Goal: Check status: Check status

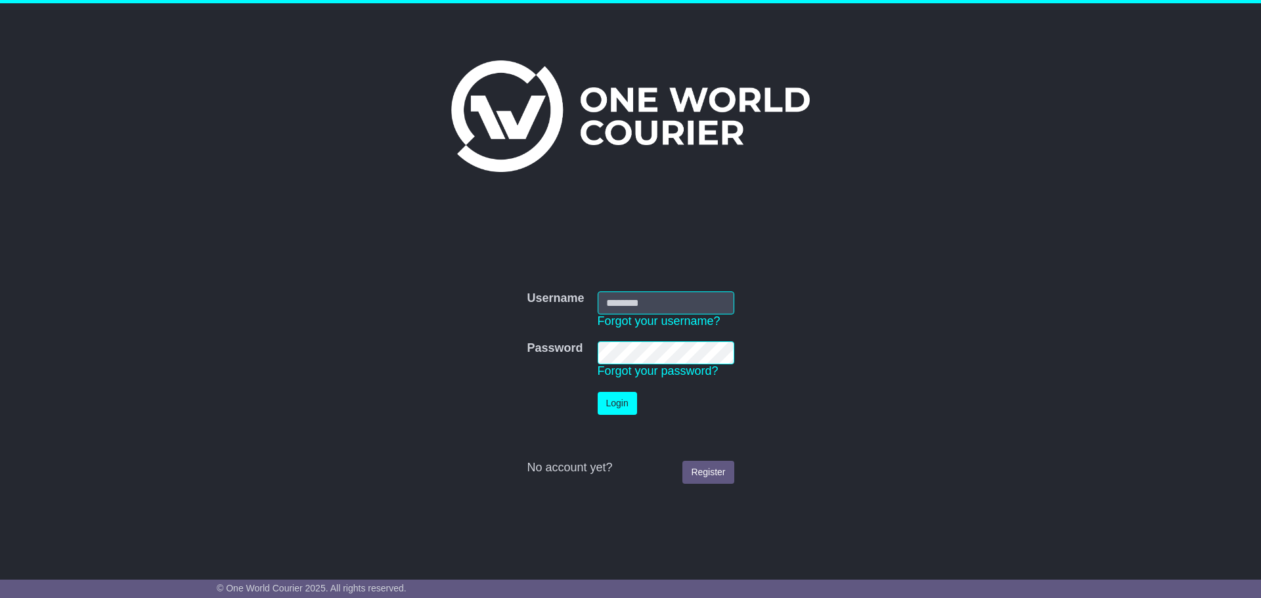
type input "**********"
click at [610, 408] on button "Login" at bounding box center [617, 403] width 39 height 23
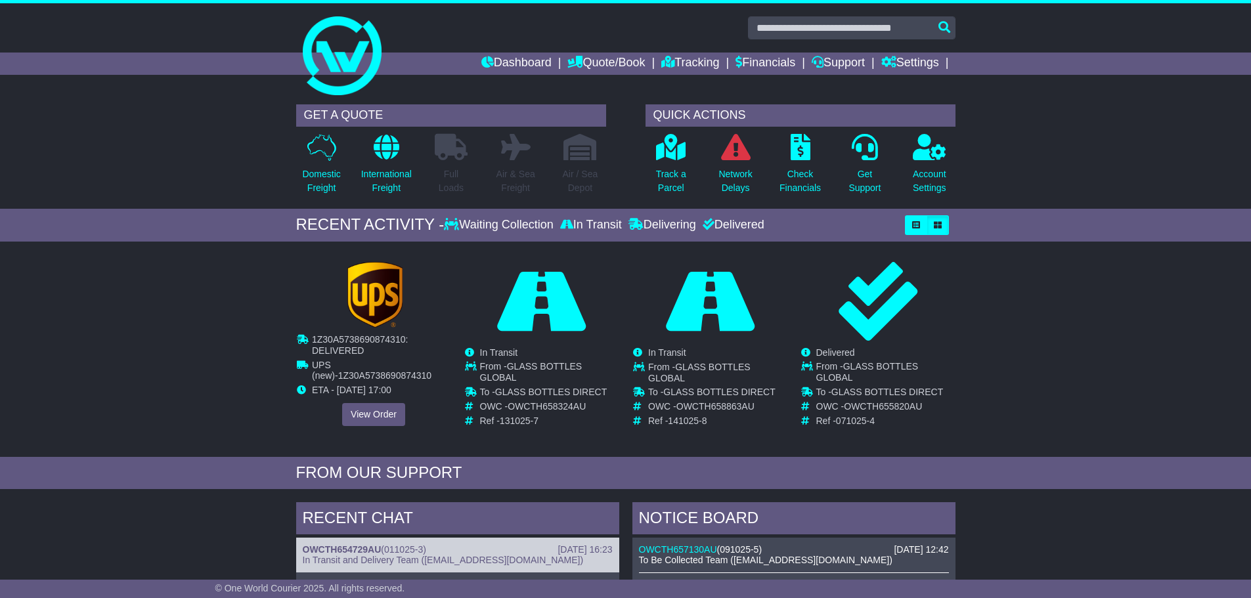
click at [391, 391] on span "ETA - 16 Oct 2025 17:00" at bounding box center [351, 390] width 79 height 11
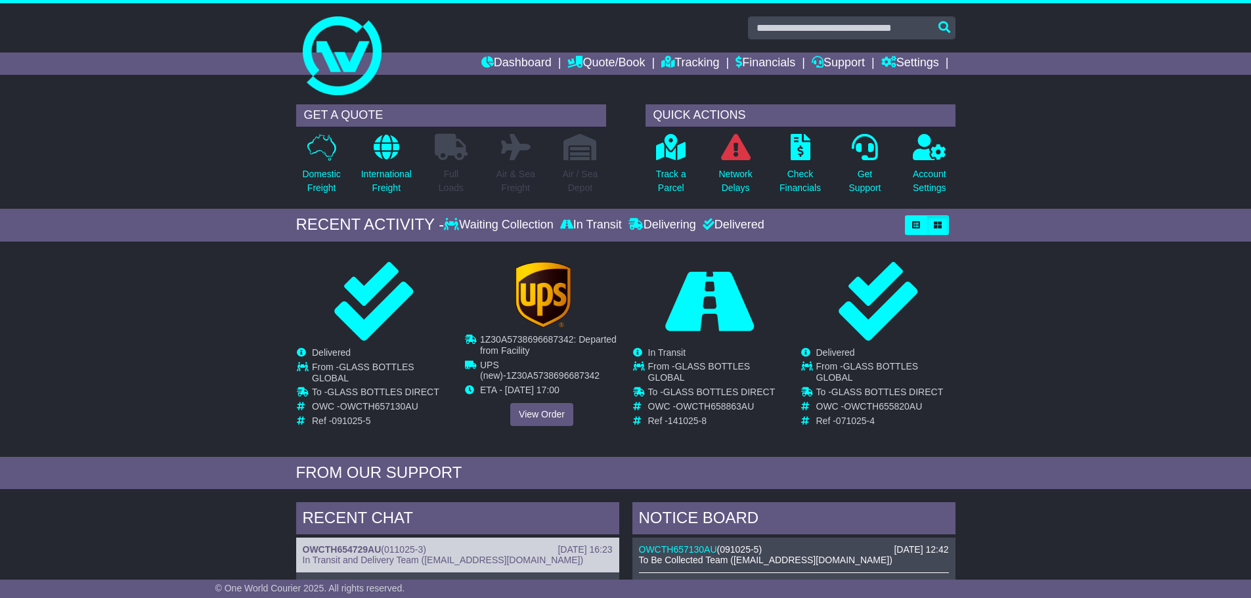
click at [541, 367] on td "UPS (new) - 1Z30A5738696687342" at bounding box center [549, 372] width 139 height 26
click at [558, 418] on link "View Order" at bounding box center [541, 414] width 63 height 23
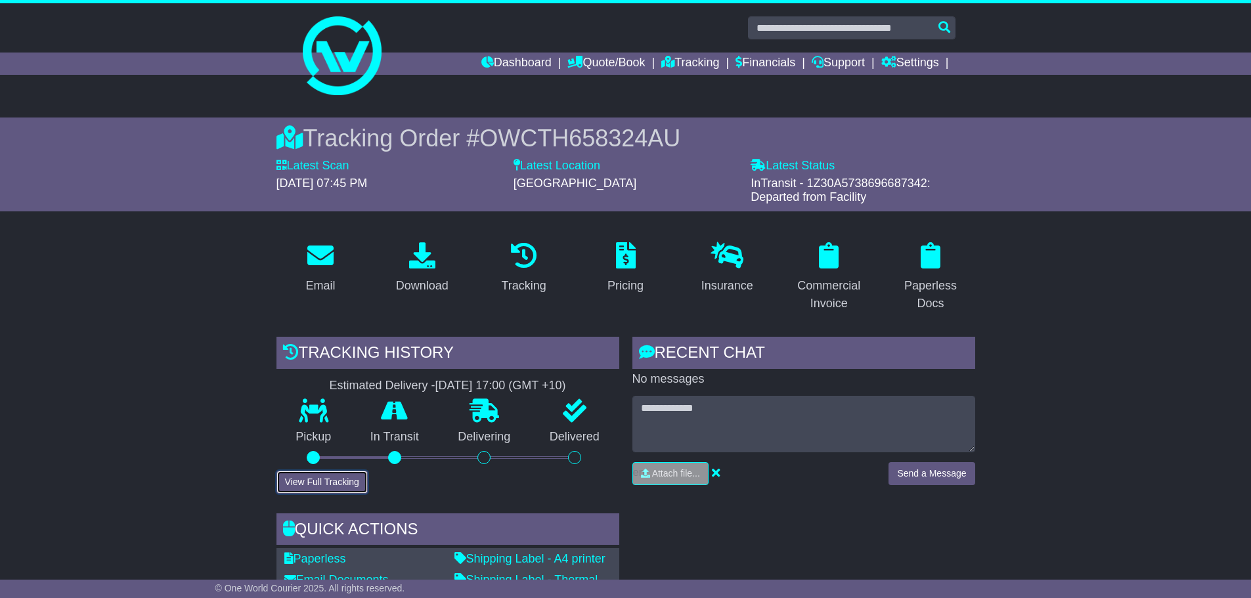
click at [344, 487] on button "View Full Tracking" at bounding box center [322, 482] width 91 height 23
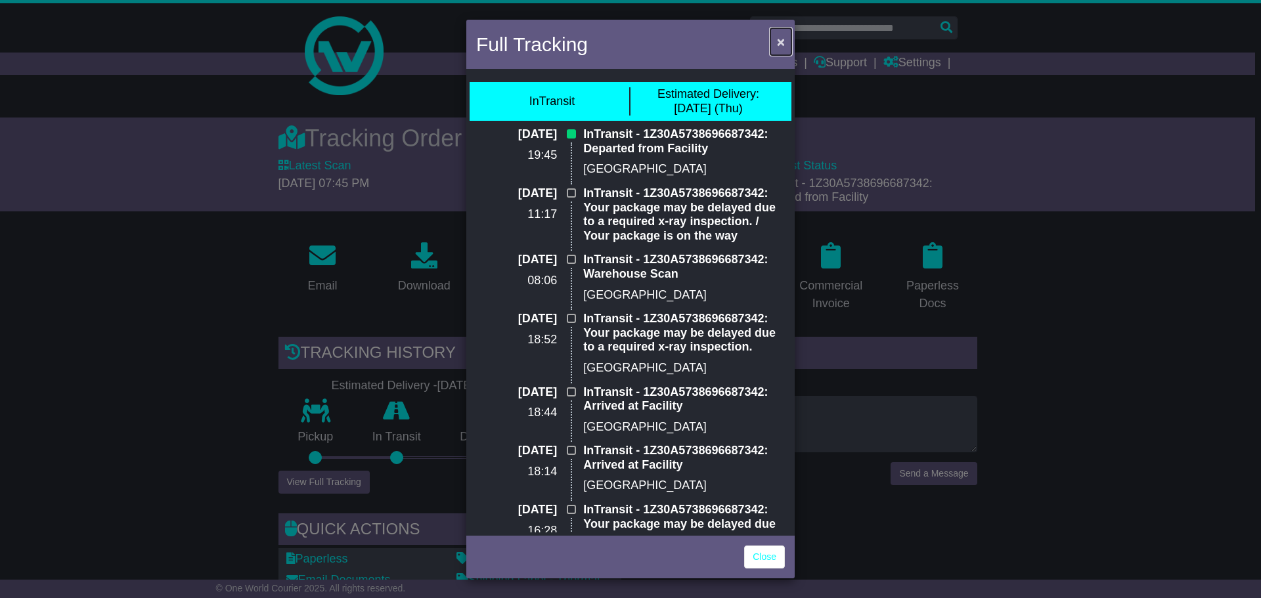
click at [774, 41] on button "×" at bounding box center [780, 41] width 21 height 27
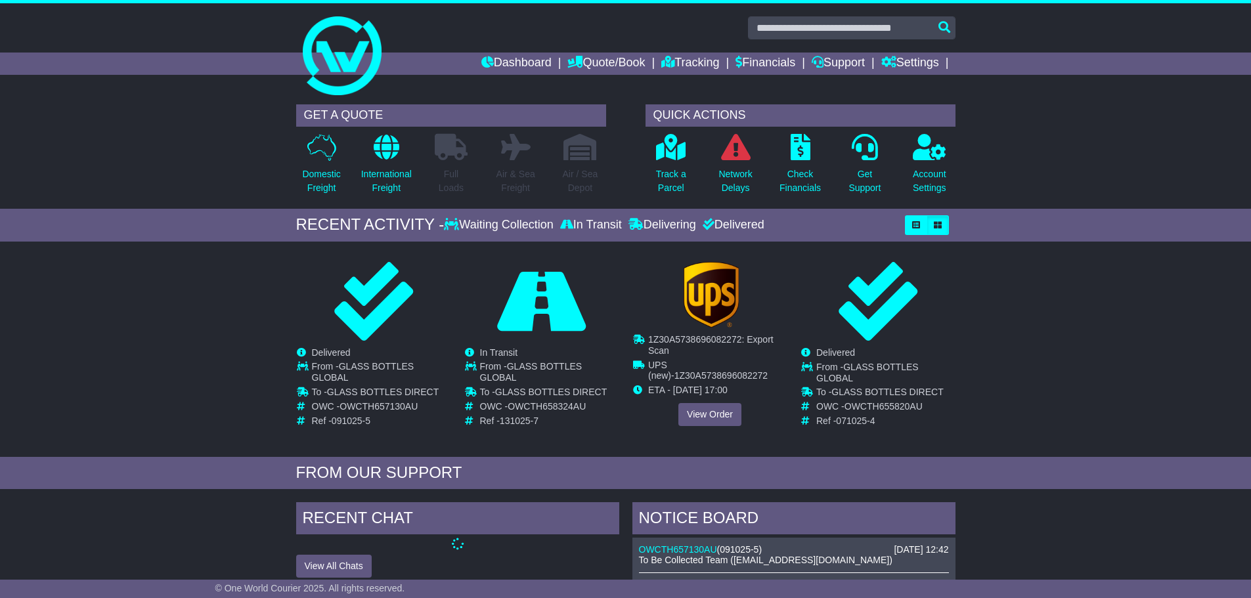
click at [708, 370] on span "1Z30A5738696082272" at bounding box center [720, 375] width 93 height 11
click at [707, 416] on link "View Order" at bounding box center [710, 414] width 63 height 23
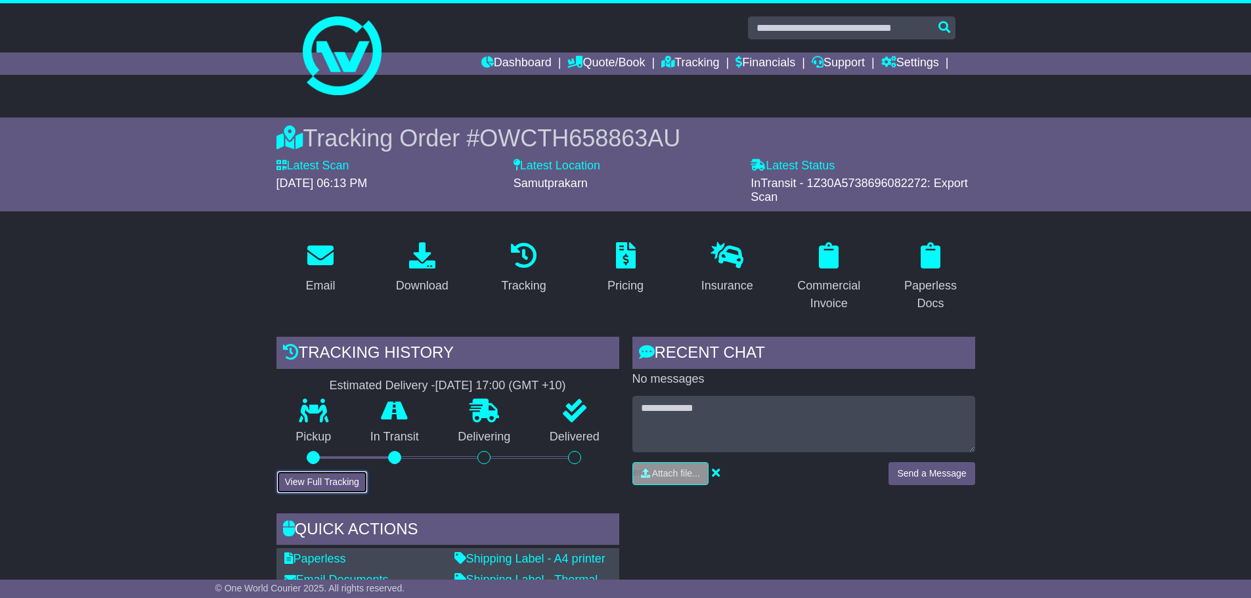
click at [341, 477] on button "View Full Tracking" at bounding box center [322, 482] width 91 height 23
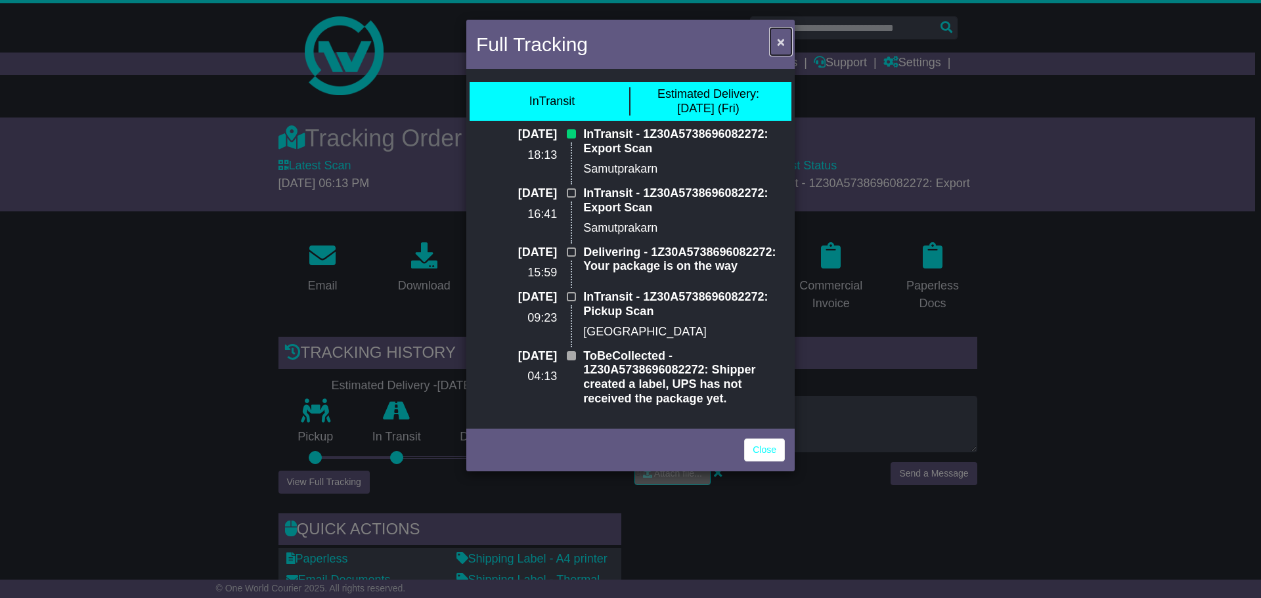
click at [780, 43] on span "×" at bounding box center [781, 41] width 8 height 15
